Goal: Find specific page/section: Find specific page/section

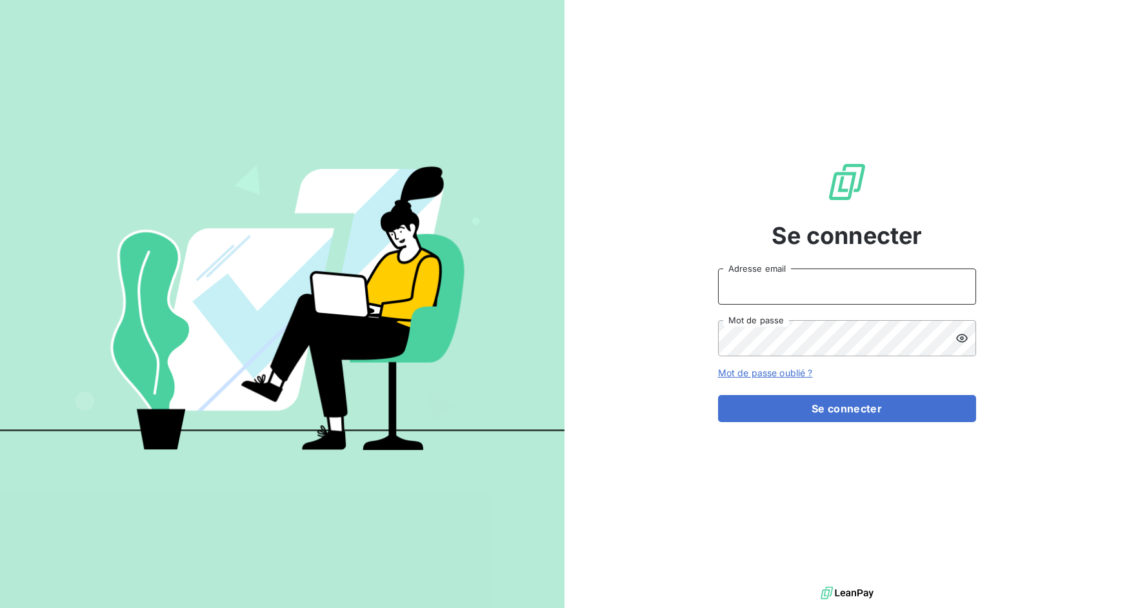
drag, startPoint x: 787, startPoint y: 285, endPoint x: 790, endPoint y: 297, distance: 11.9
click at [787, 285] on input "Adresse email" at bounding box center [847, 286] width 258 height 36
drag, startPoint x: 767, startPoint y: 288, endPoint x: 820, endPoint y: 288, distance: 52.9
click at [820, 288] on input "admin@3dcelo" at bounding box center [847, 286] width 258 height 36
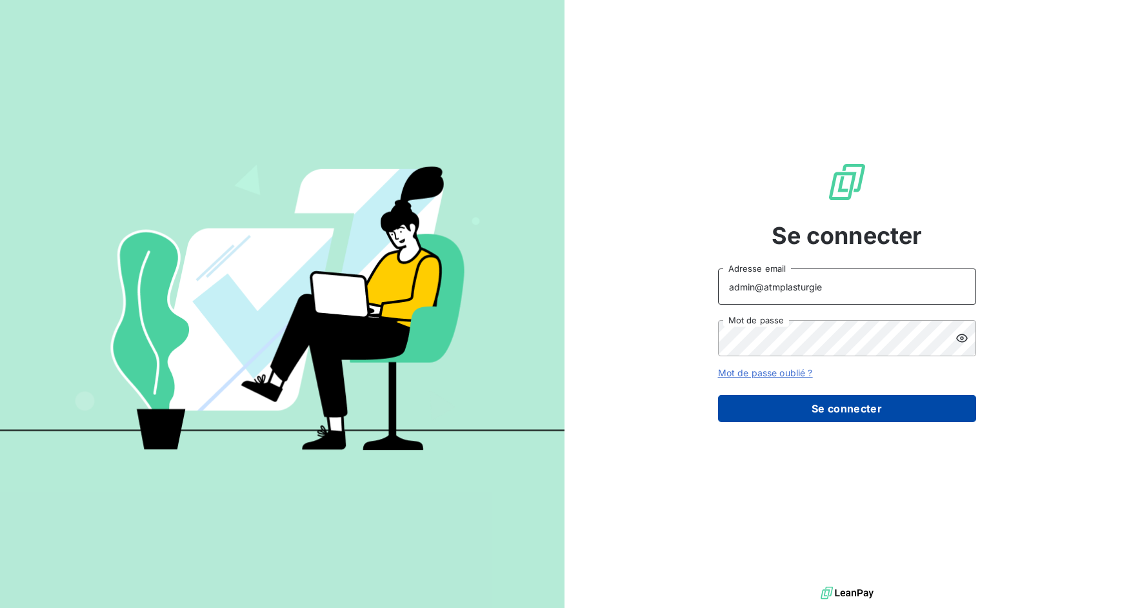
type input "admin@atmplasturgie"
click at [843, 418] on button "Se connecter" at bounding box center [847, 408] width 258 height 27
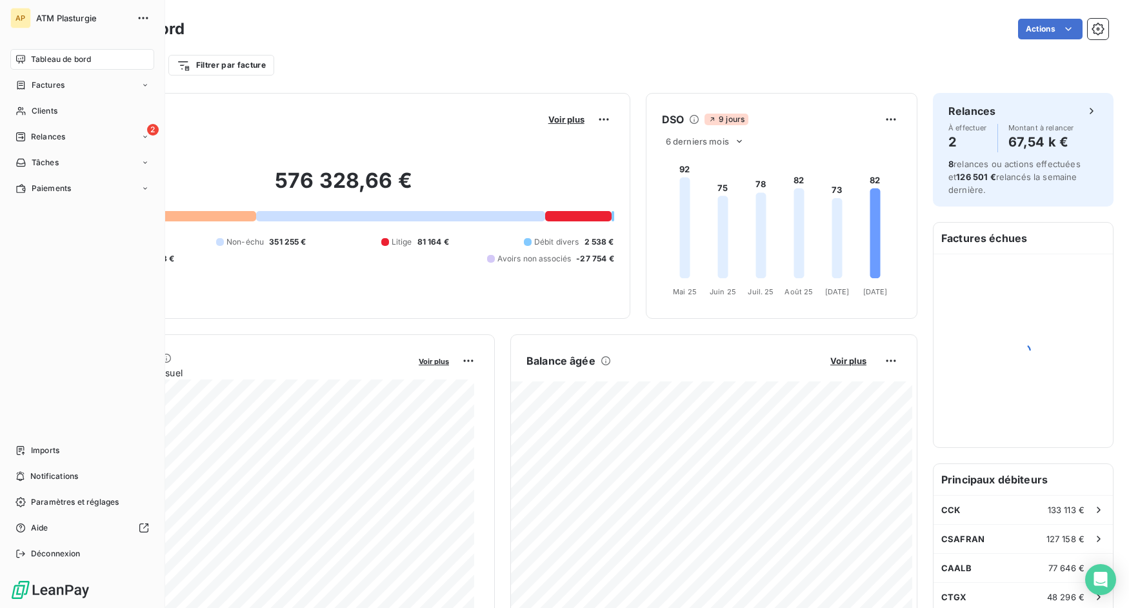
click at [36, 84] on span "Factures" at bounding box center [48, 85] width 33 height 12
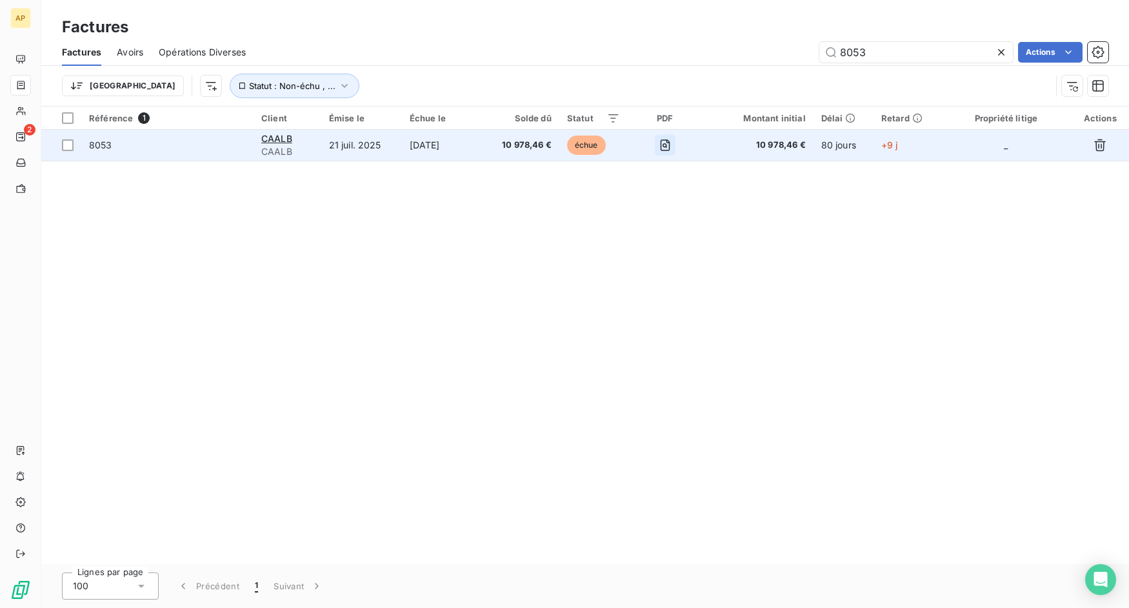
click at [670, 141] on icon "button" at bounding box center [666, 145] width 10 height 12
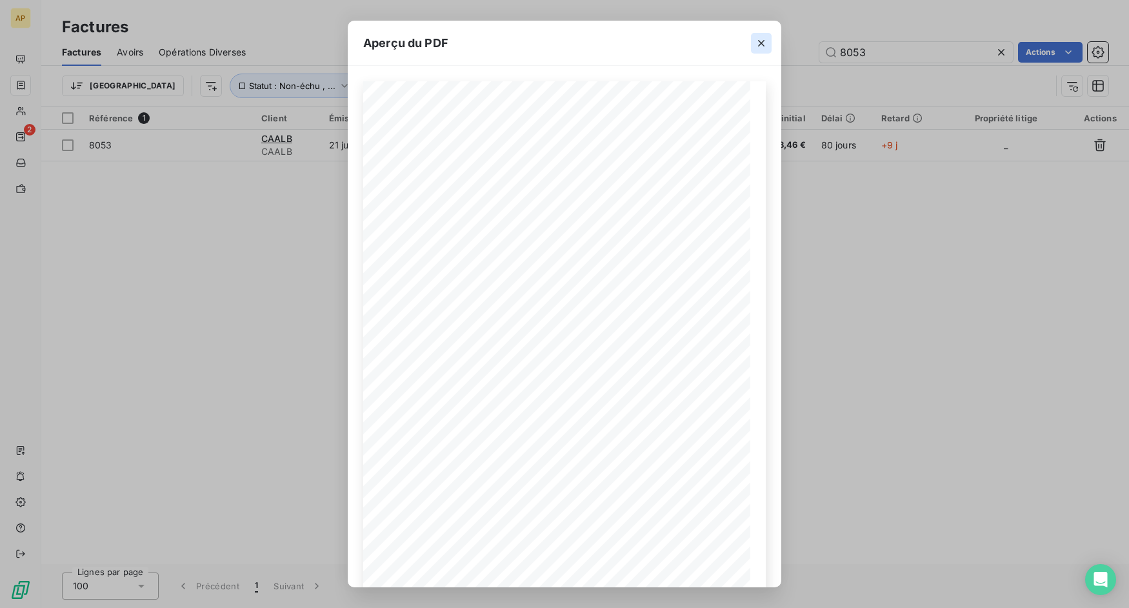
click at [761, 41] on icon "button" at bounding box center [761, 43] width 13 height 13
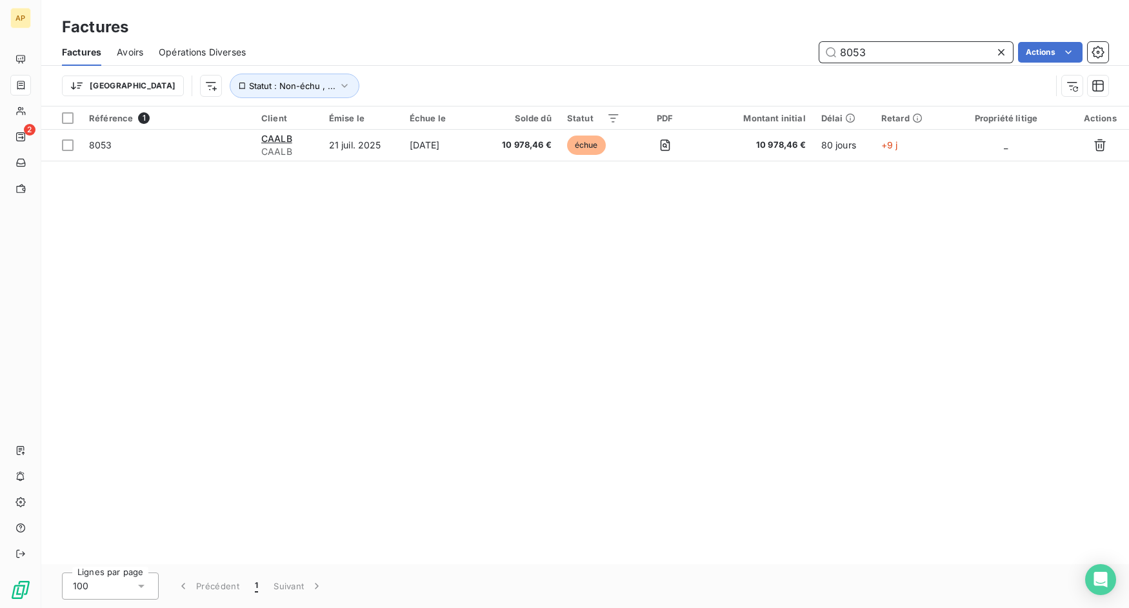
click at [888, 50] on input "8053" at bounding box center [917, 52] width 194 height 21
paste input "15038"
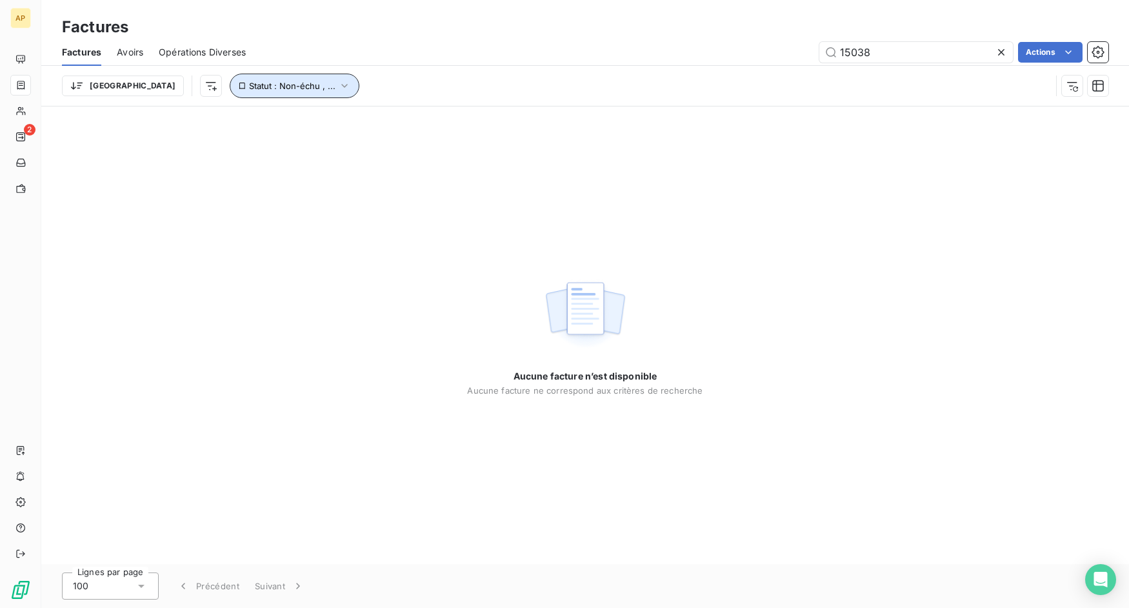
click at [338, 86] on icon "button" at bounding box center [344, 85] width 13 height 13
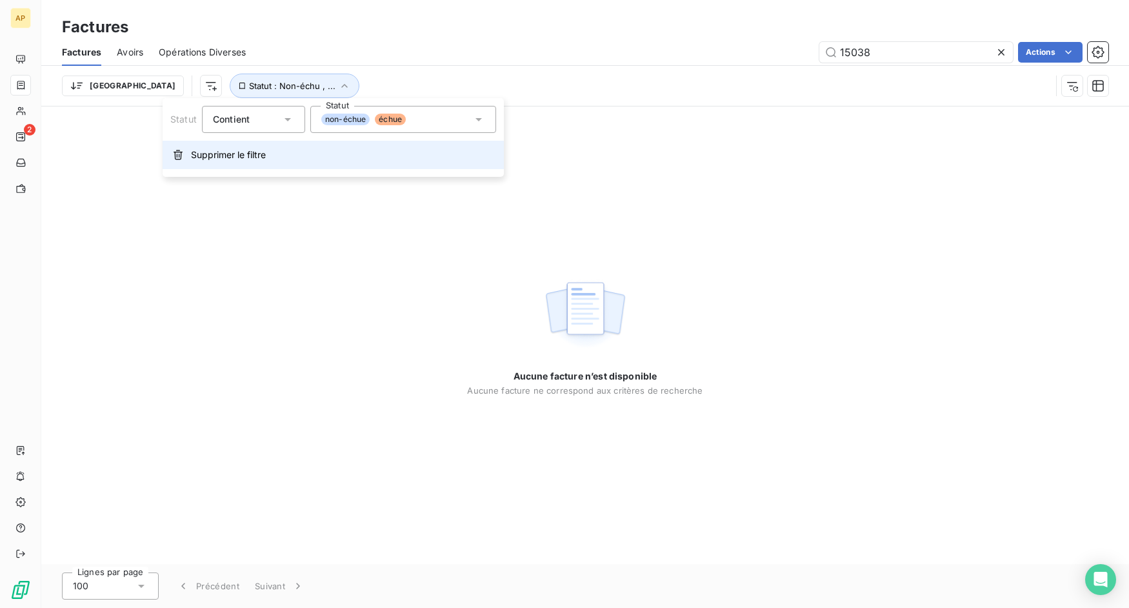
click at [255, 152] on span "Supprimer le filtre" at bounding box center [228, 154] width 75 height 13
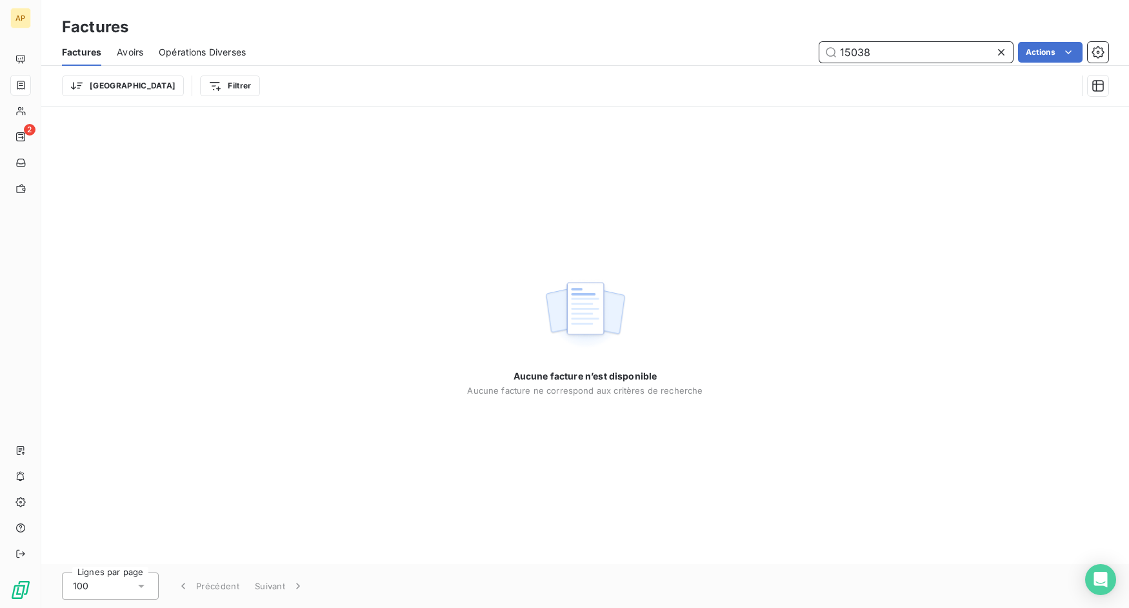
click at [931, 51] on input "15038" at bounding box center [917, 52] width 194 height 21
paste input "09"
type input "15009"
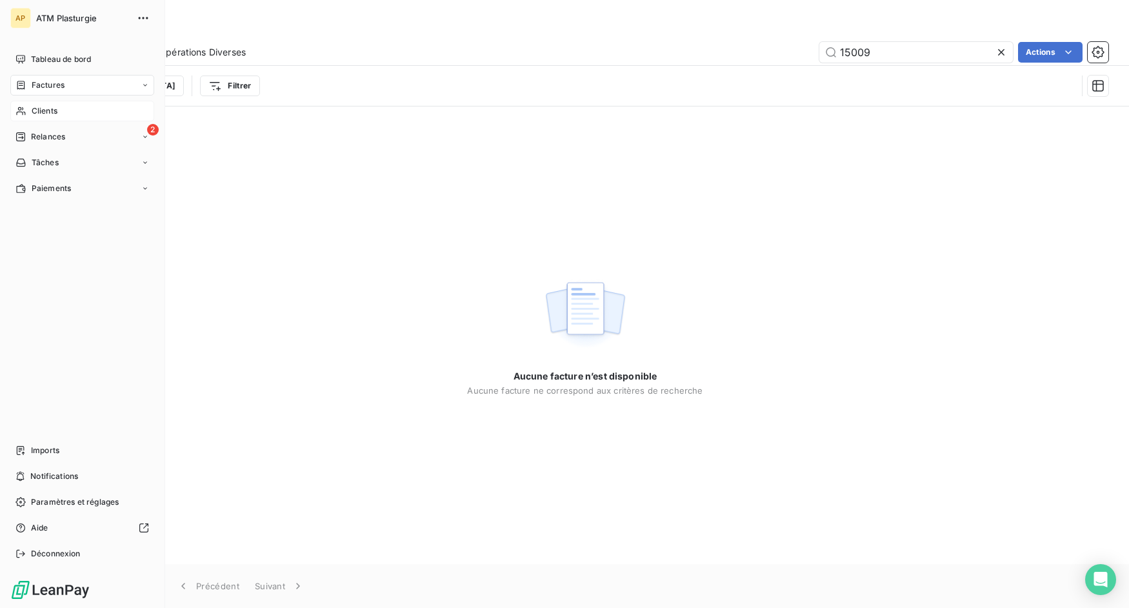
click at [25, 110] on icon at bounding box center [20, 111] width 11 height 10
